Goal: Task Accomplishment & Management: Use online tool/utility

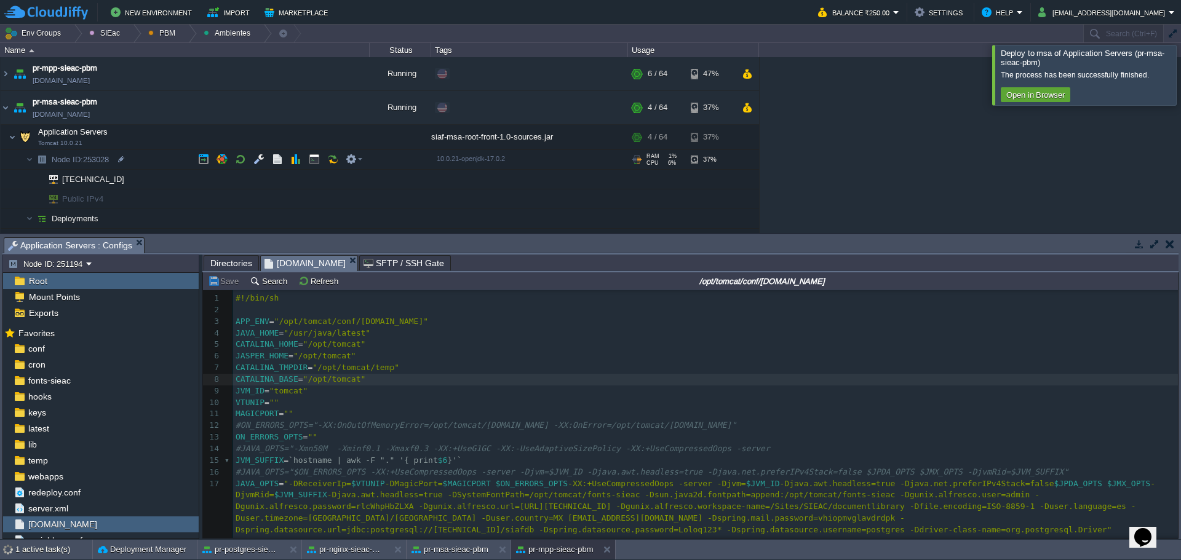
scroll to position [4, 0]
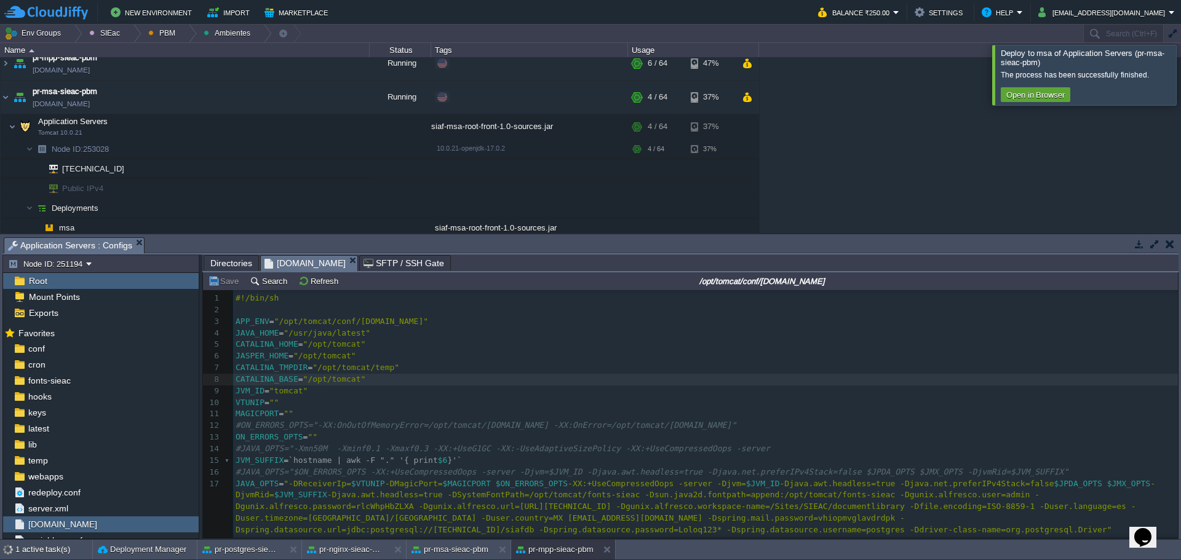
click at [1180, 81] on div at bounding box center [1196, 75] width 0 height 60
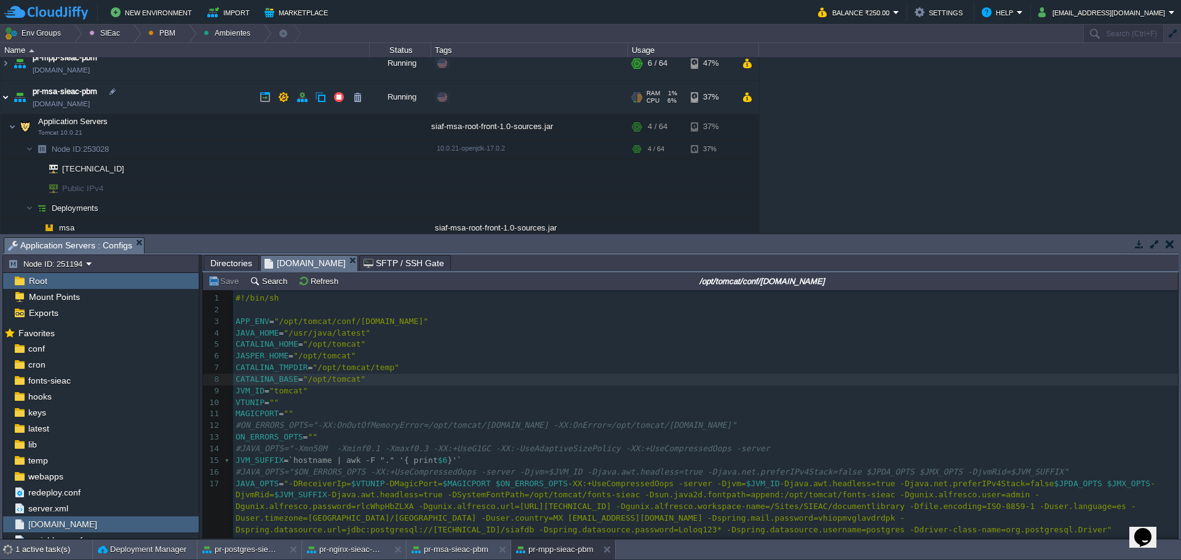
click at [6, 101] on img at bounding box center [6, 97] width 10 height 33
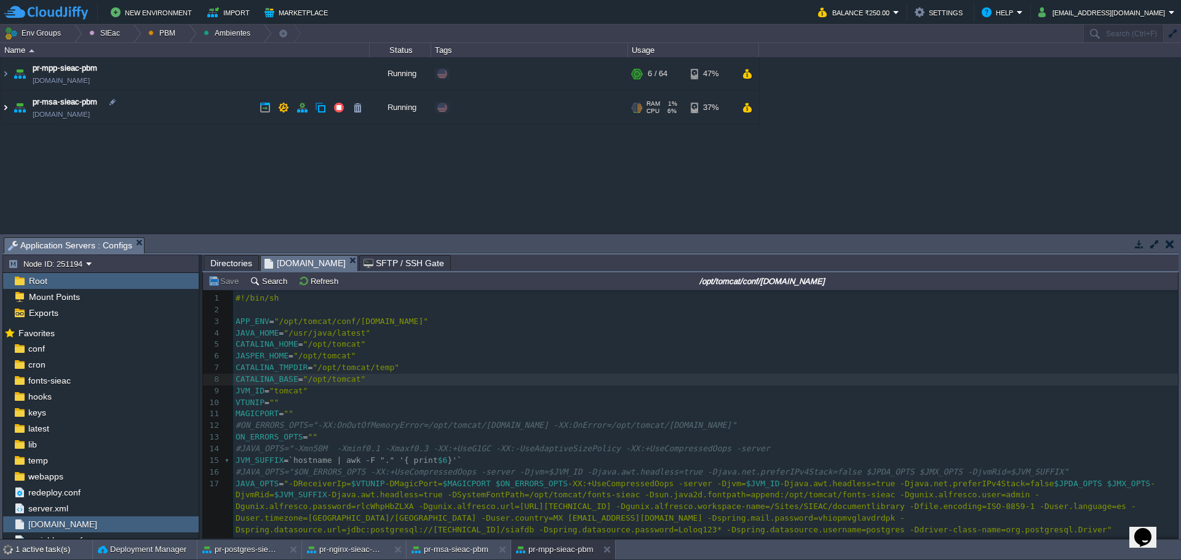
scroll to position [0, 0]
click at [180, 39] on div at bounding box center [188, 34] width 17 height 18
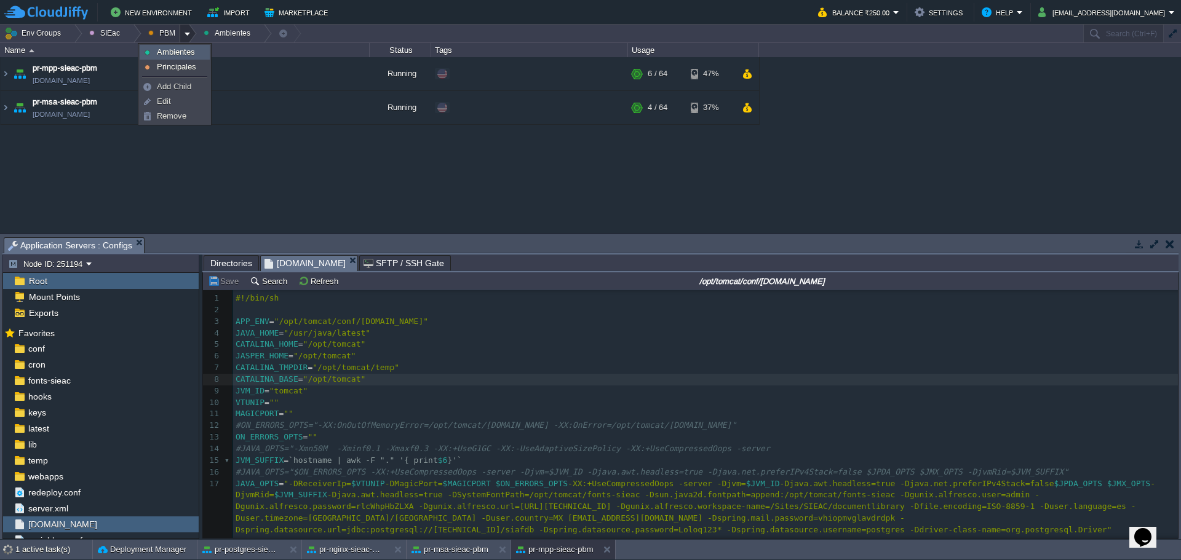
click at [177, 56] on span "Ambientes" at bounding box center [176, 51] width 38 height 9
click at [162, 33] on button "PBM" at bounding box center [163, 33] width 31 height 17
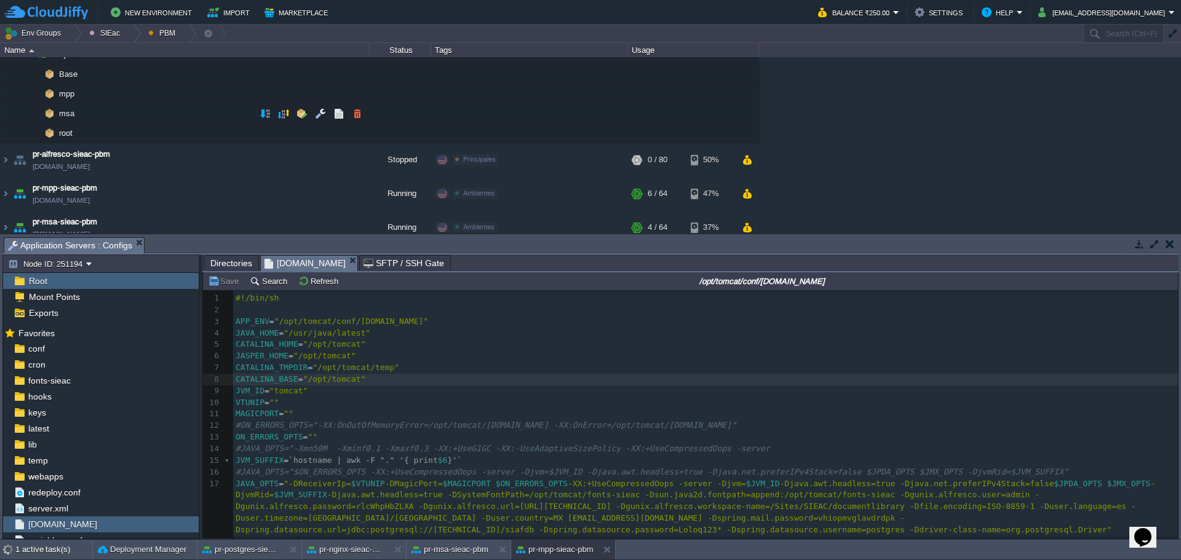
scroll to position [62, 0]
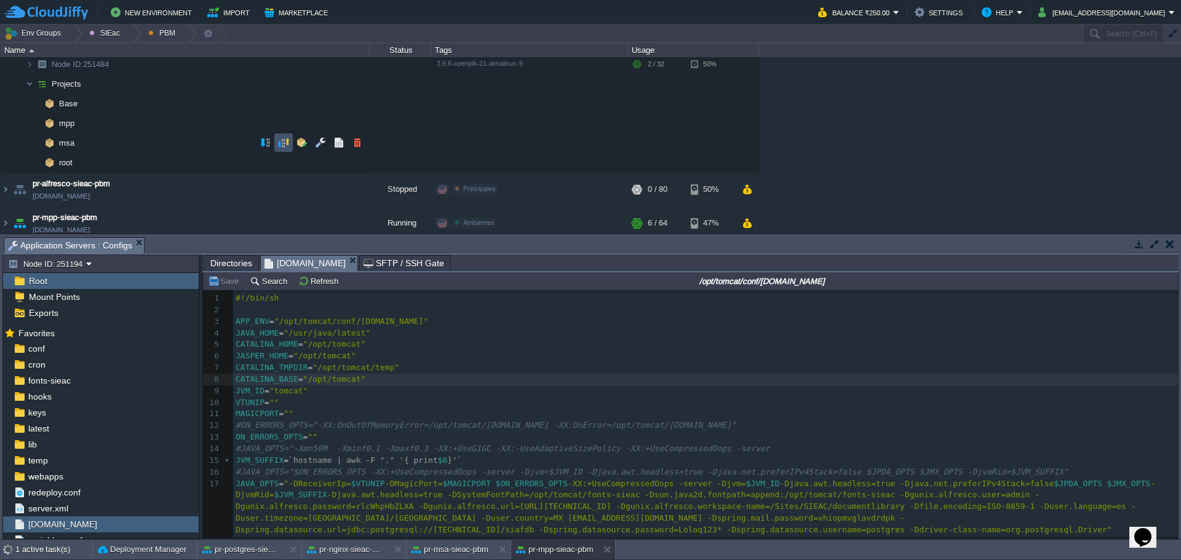
click at [279, 140] on button "button" at bounding box center [283, 142] width 11 height 11
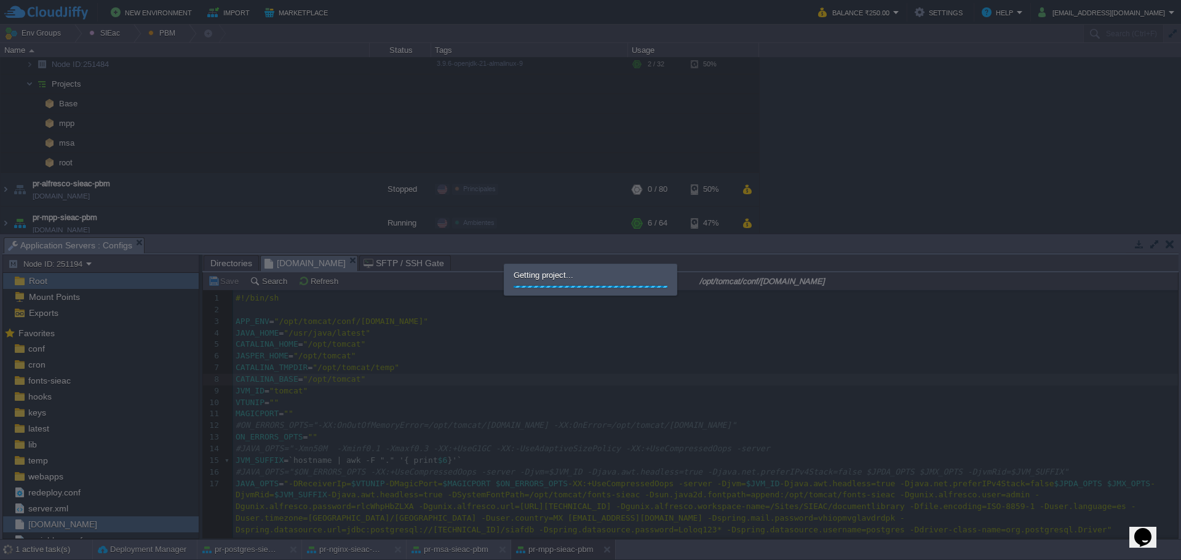
click at [583, 309] on div at bounding box center [590, 280] width 1181 height 560
click at [727, 434] on div at bounding box center [590, 280] width 1181 height 560
click at [571, 292] on div "Getting project..." at bounding box center [590, 280] width 172 height 31
click at [551, 281] on div "Getting project..." at bounding box center [590, 280] width 172 height 31
click at [574, 286] on div at bounding box center [655, 286] width 309 height 3
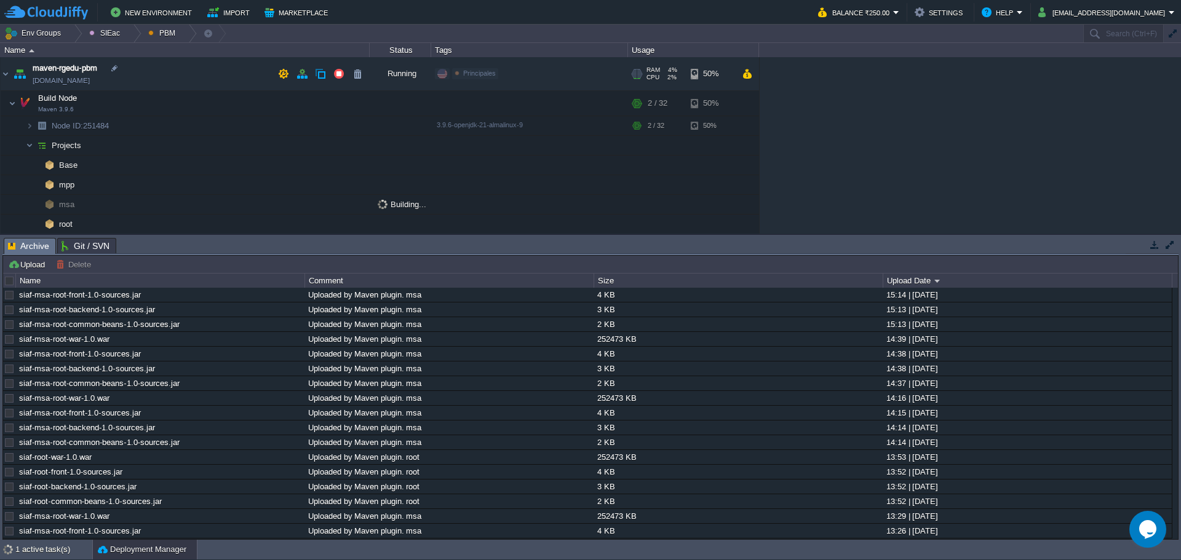
click at [11, 66] on img at bounding box center [19, 73] width 17 height 33
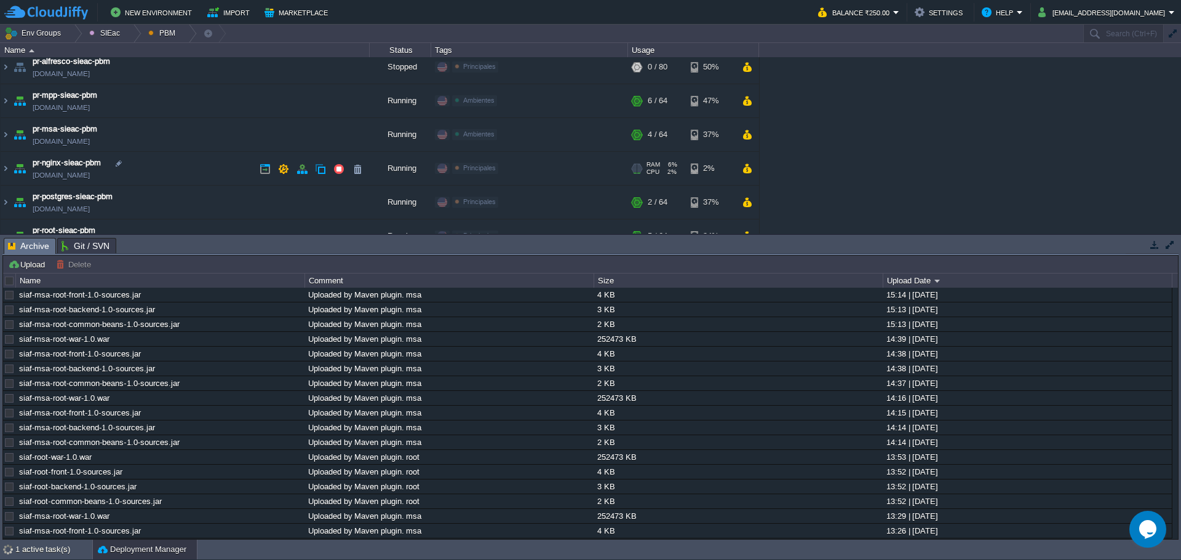
scroll to position [60, 0]
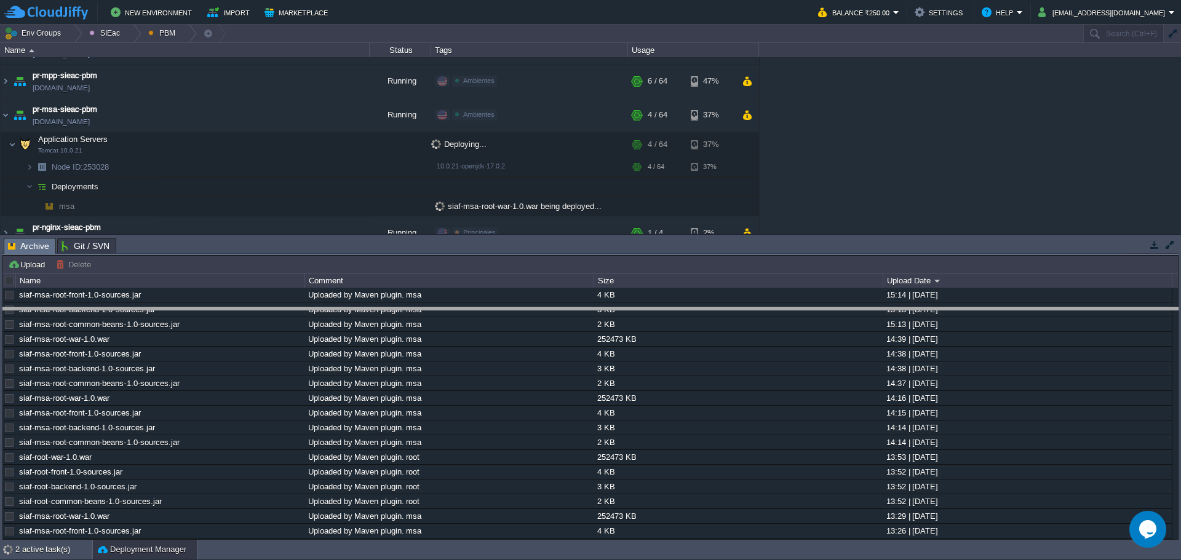
drag, startPoint x: 525, startPoint y: 252, endPoint x: 522, endPoint y: 260, distance: 8.6
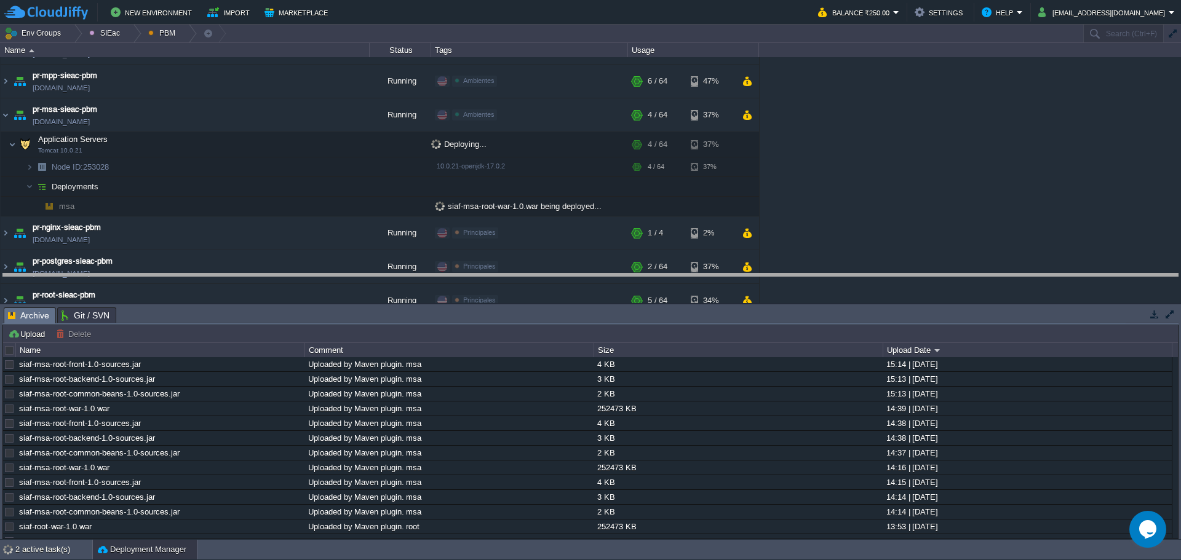
drag, startPoint x: 640, startPoint y: 320, endPoint x: 330, endPoint y: 330, distance: 309.6
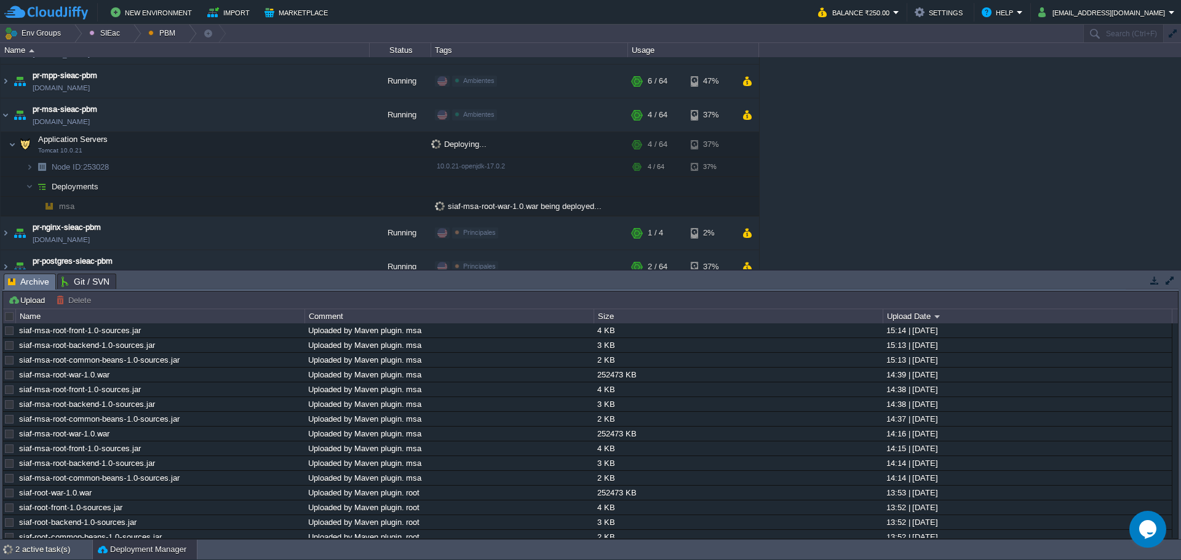
click at [7, 320] on div at bounding box center [9, 316] width 11 height 11
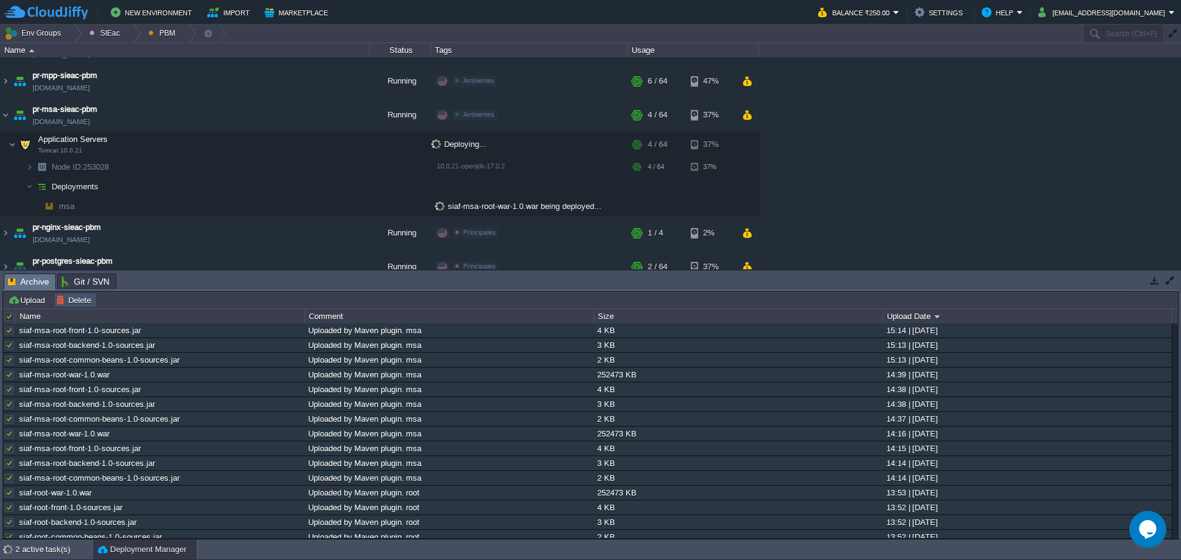
click at [71, 302] on button "Delete" at bounding box center [75, 300] width 39 height 11
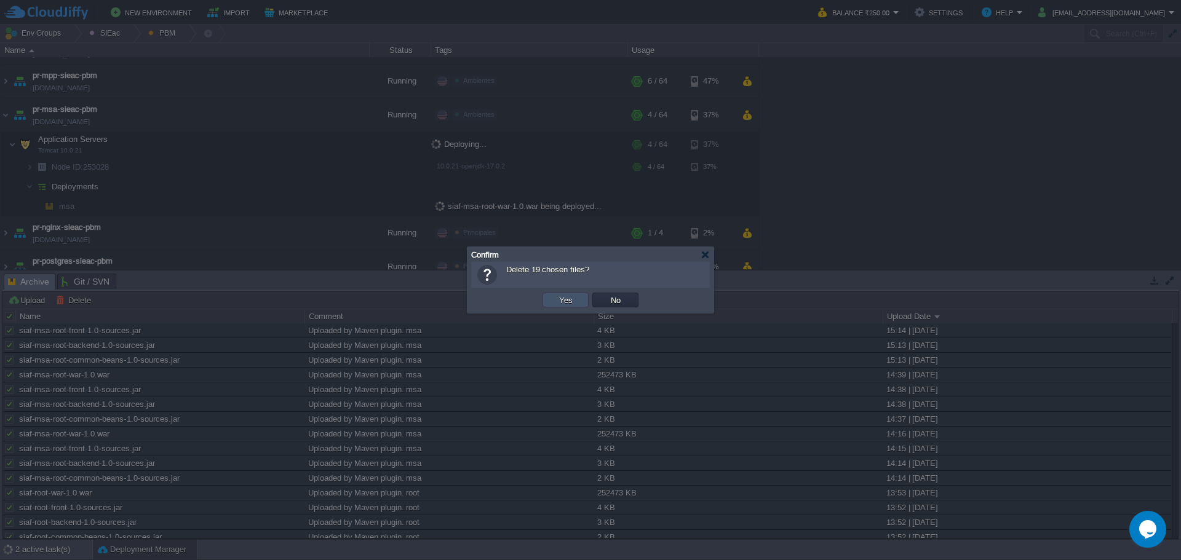
click at [565, 304] on button "Yes" at bounding box center [565, 300] width 21 height 11
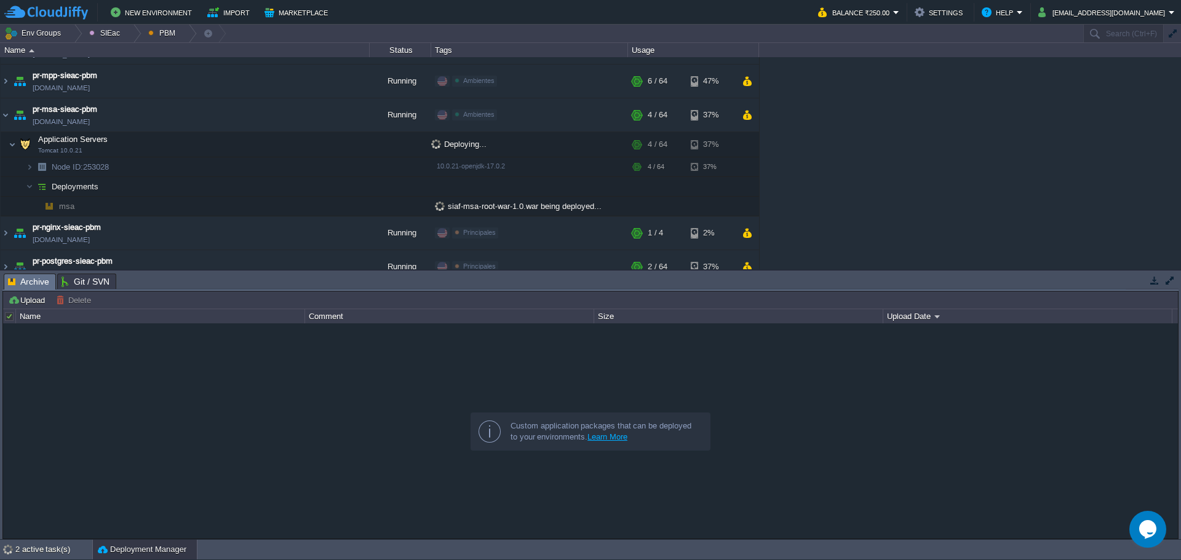
click at [146, 423] on div at bounding box center [590, 431] width 1175 height 215
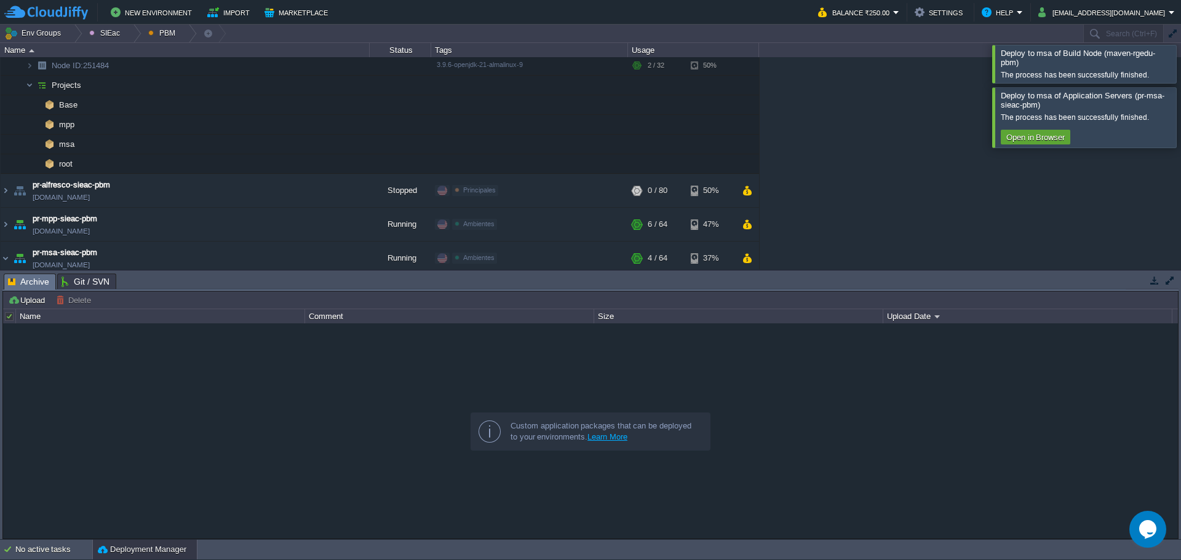
click at [1180, 113] on div at bounding box center [1196, 117] width 0 height 60
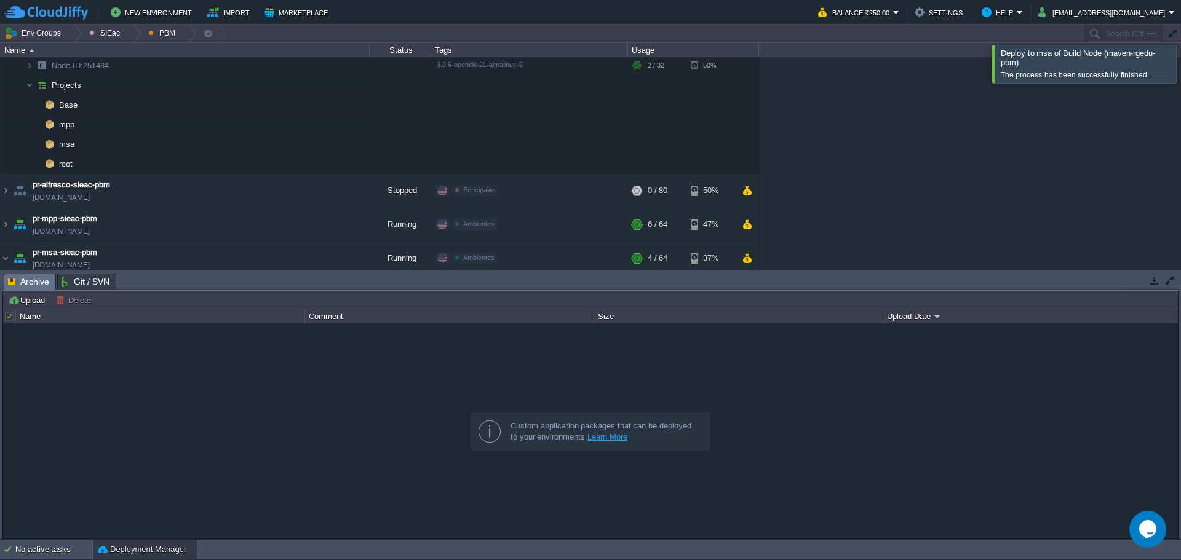
click at [1180, 66] on div at bounding box center [1196, 64] width 0 height 38
click at [183, 31] on div at bounding box center [188, 34] width 17 height 18
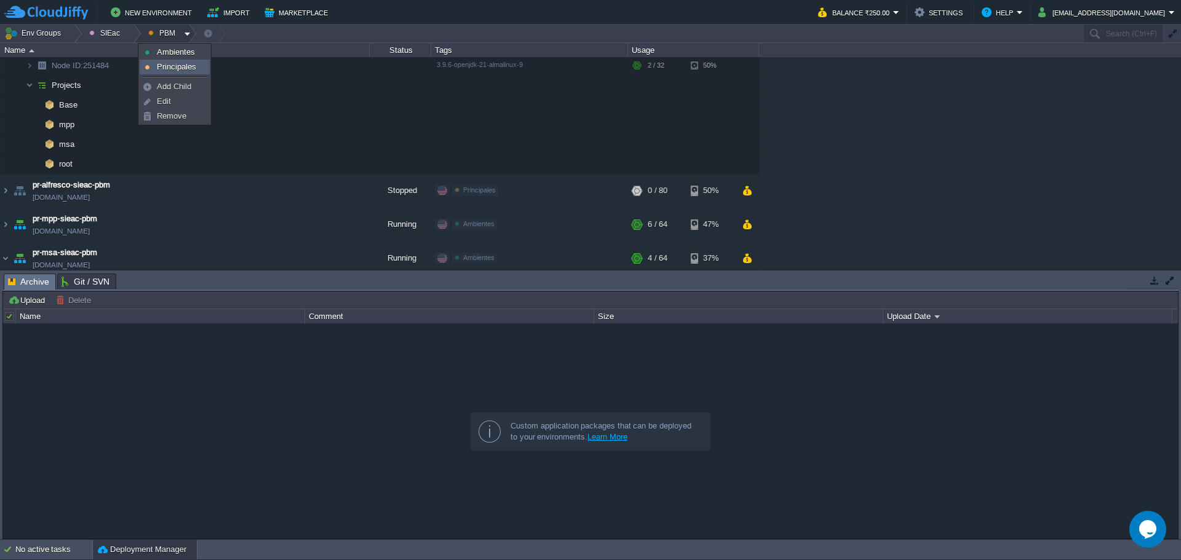
click at [162, 64] on span "Principales" at bounding box center [176, 66] width 39 height 9
click at [184, 36] on div at bounding box center [188, 34] width 17 height 18
click at [177, 55] on span "Ambientes" at bounding box center [176, 51] width 38 height 9
